Goal: Task Accomplishment & Management: Manage account settings

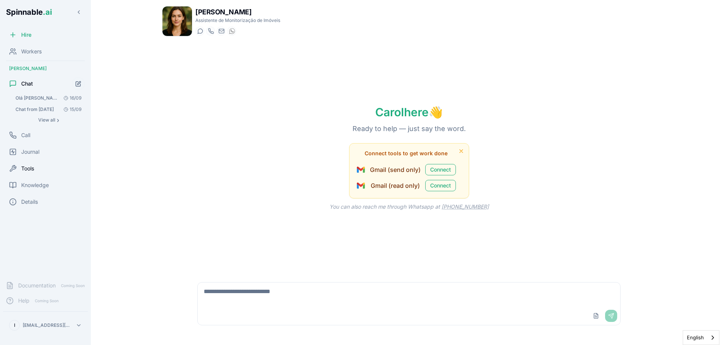
click at [34, 169] on span "Tools" at bounding box center [27, 169] width 13 height 8
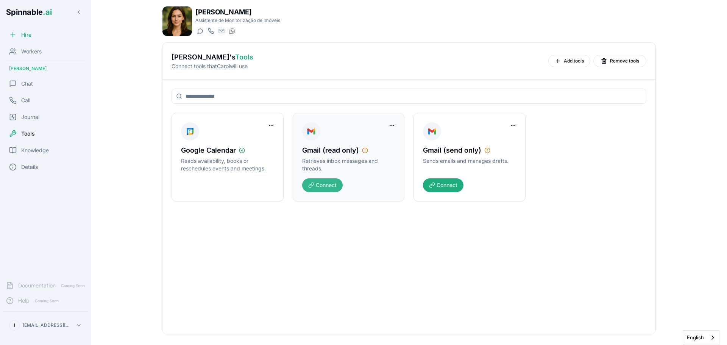
click at [325, 186] on button "Connect" at bounding box center [322, 185] width 41 height 14
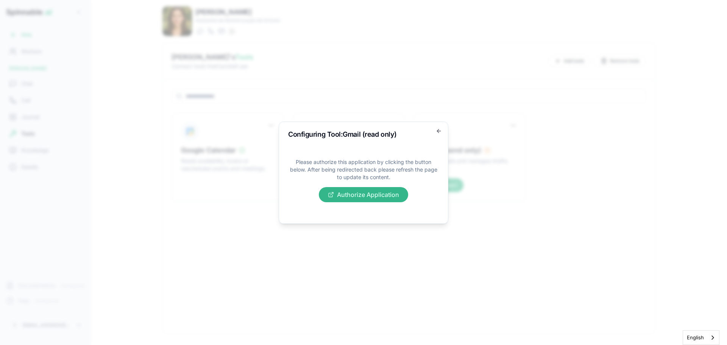
click at [361, 193] on button "Authorize Application" at bounding box center [363, 194] width 89 height 15
click at [434, 130] on div "Configuring Tool: Gmail (read only) Please authorize this application by clicki…" at bounding box center [364, 173] width 170 height 102
click at [440, 131] on icon "button" at bounding box center [438, 131] width 3 height 0
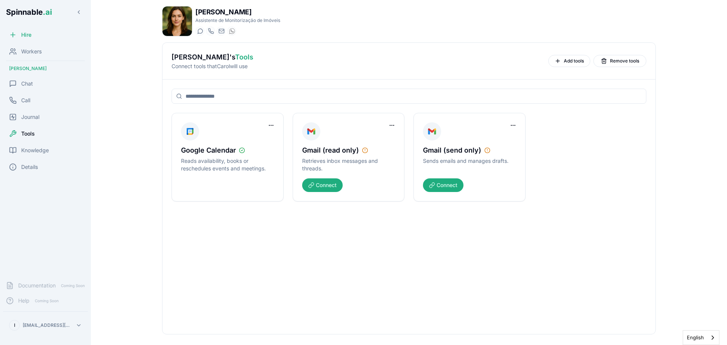
click at [29, 131] on span "Tools" at bounding box center [28, 134] width 14 height 8
click at [31, 133] on span "Tools" at bounding box center [28, 134] width 14 height 8
click at [389, 123] on html "Spinnable .ai Hire Workers Carol Walker Chat Call Journal Tools Knowledge Detai…" at bounding box center [363, 172] width 727 height 345
click at [364, 141] on div "Remove Worker Access" at bounding box center [363, 141] width 65 height 12
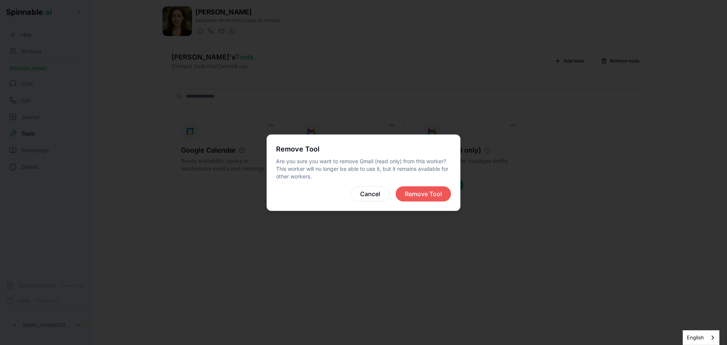
click at [413, 197] on button "Remove Tool" at bounding box center [423, 193] width 55 height 15
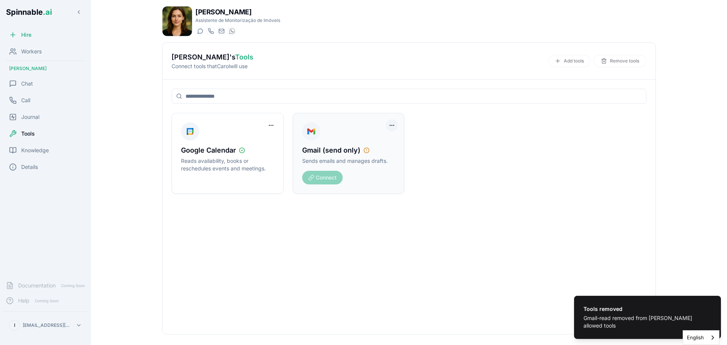
click at [392, 124] on html "Tools removed Gmail-read removed from Carol Walker's allowed tools Spinnable .a…" at bounding box center [363, 172] width 727 height 345
click at [348, 141] on div "Remove Worker Access" at bounding box center [363, 141] width 69 height 16
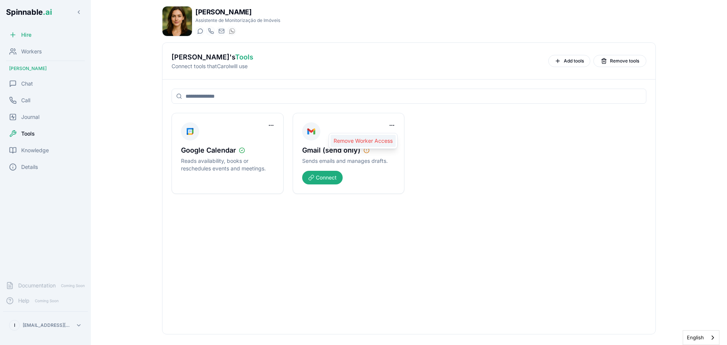
click at [349, 140] on div "Remove Worker Access" at bounding box center [363, 141] width 65 height 12
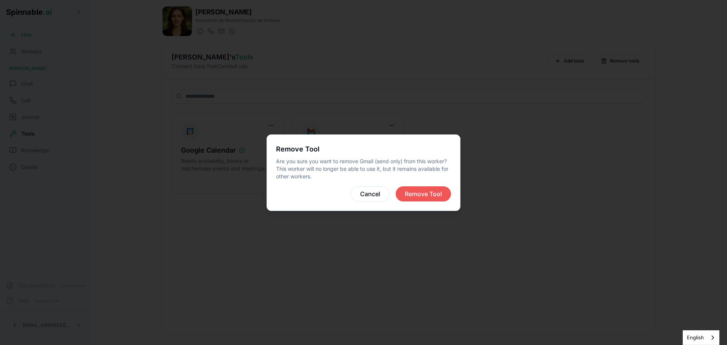
click at [411, 196] on button "Remove Tool" at bounding box center [423, 193] width 55 height 15
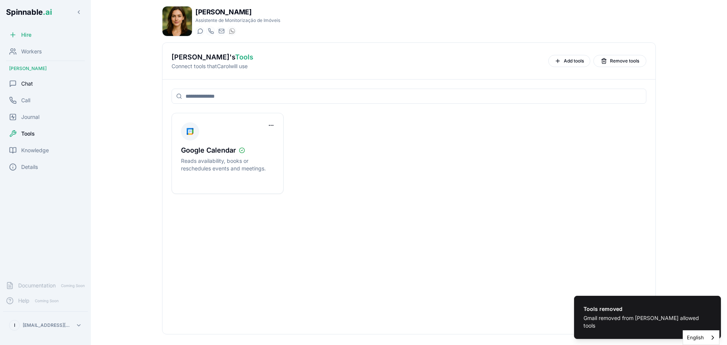
click at [30, 84] on span "Chat" at bounding box center [27, 84] width 12 height 8
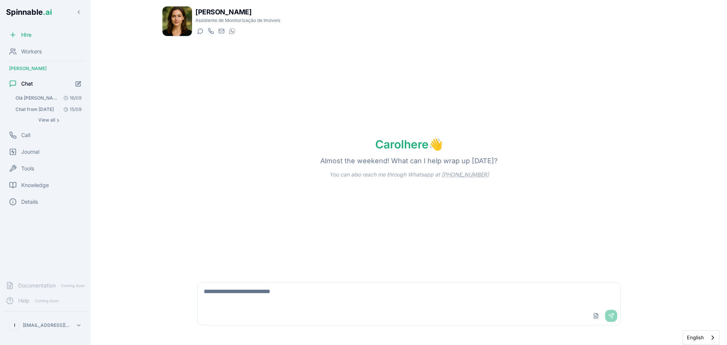
click at [215, 300] on textarea at bounding box center [409, 295] width 423 height 24
type textarea "**********"
click at [611, 313] on button "Send" at bounding box center [611, 316] width 12 height 12
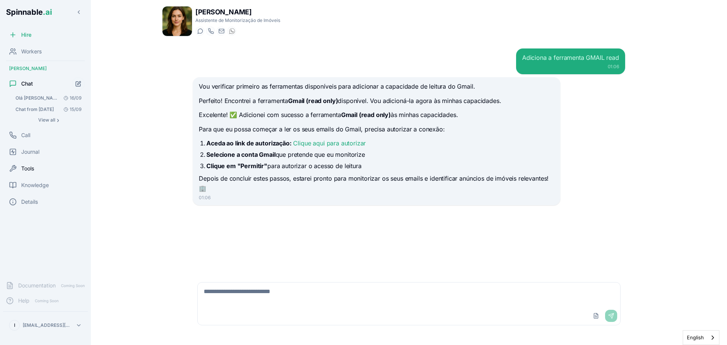
click at [23, 169] on span "Tools" at bounding box center [27, 169] width 13 height 8
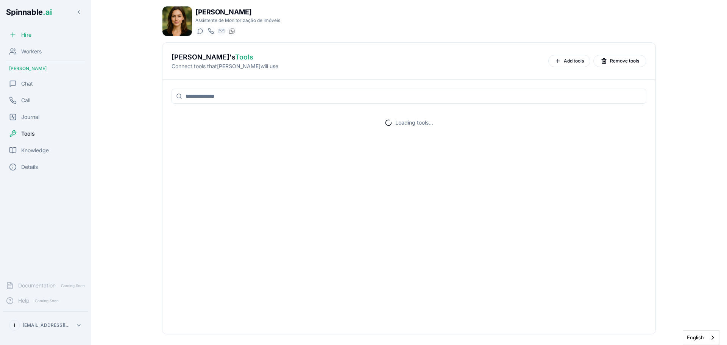
click at [33, 133] on span "Tools" at bounding box center [28, 134] width 14 height 8
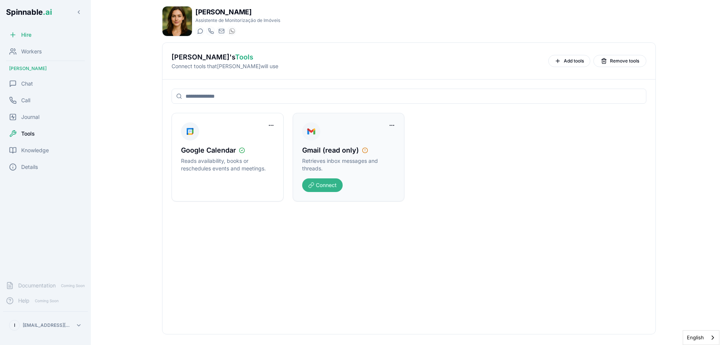
click at [324, 185] on button "Connect" at bounding box center [322, 185] width 41 height 14
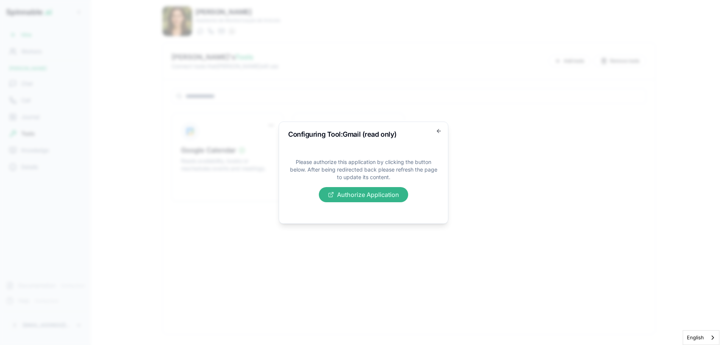
click at [343, 197] on button "Authorize Application" at bounding box center [363, 194] width 89 height 15
click at [377, 198] on button "Authorize Application" at bounding box center [363, 194] width 89 height 15
click at [362, 191] on button "Authorize Application" at bounding box center [363, 194] width 89 height 15
click at [355, 199] on button "Authorize Application" at bounding box center [363, 194] width 89 height 15
click at [348, 193] on button "Authorize Application" at bounding box center [363, 194] width 89 height 15
